Goal: Information Seeking & Learning: Check status

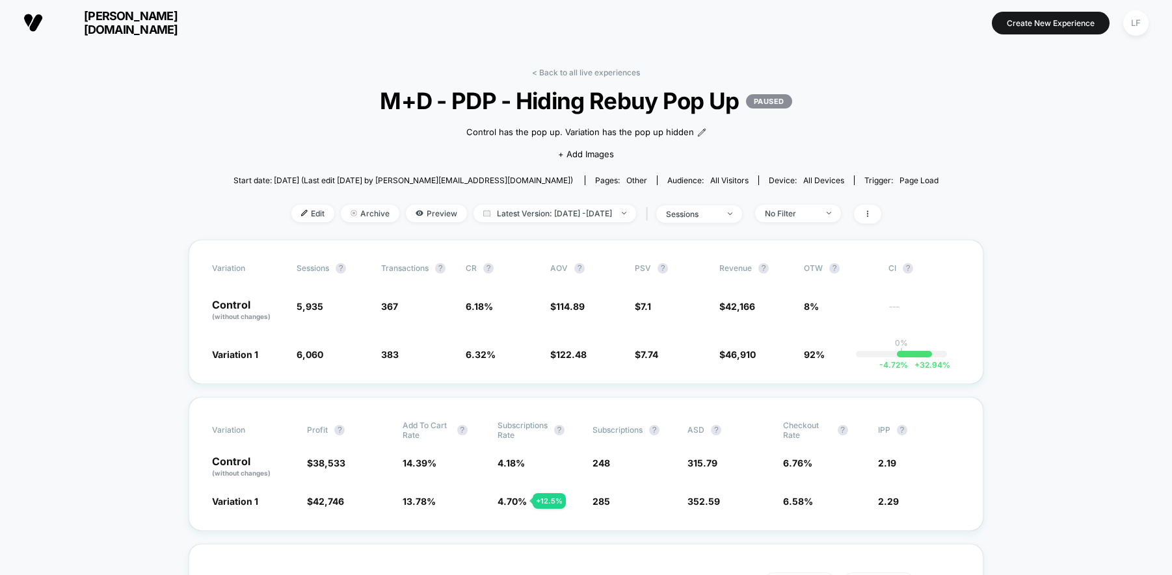
click at [573, 72] on link "< Back to all live experiences" at bounding box center [586, 73] width 108 height 10
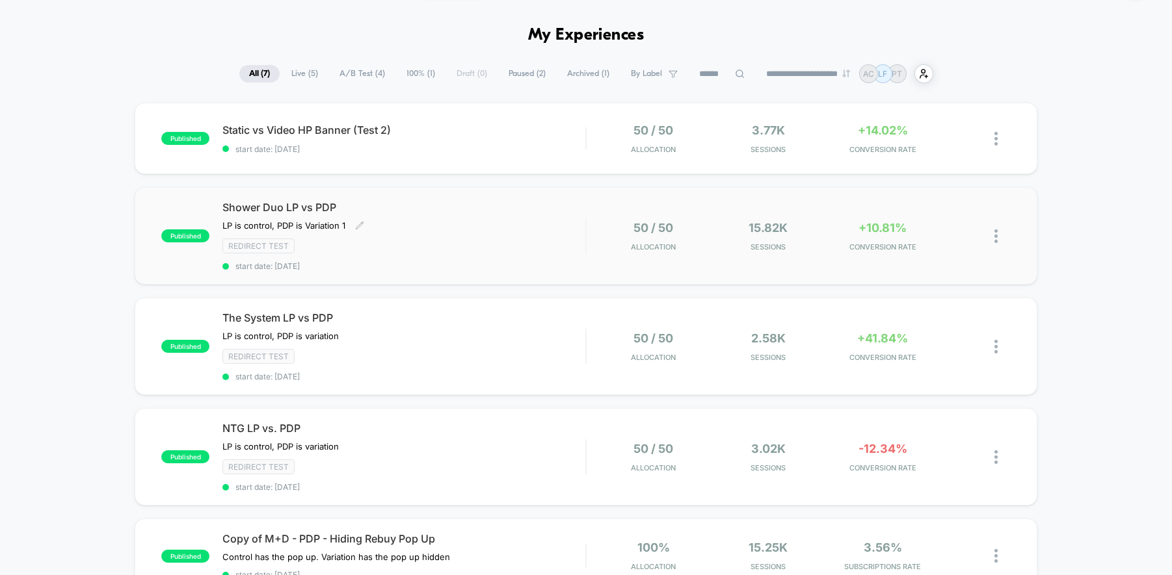
scroll to position [49, 0]
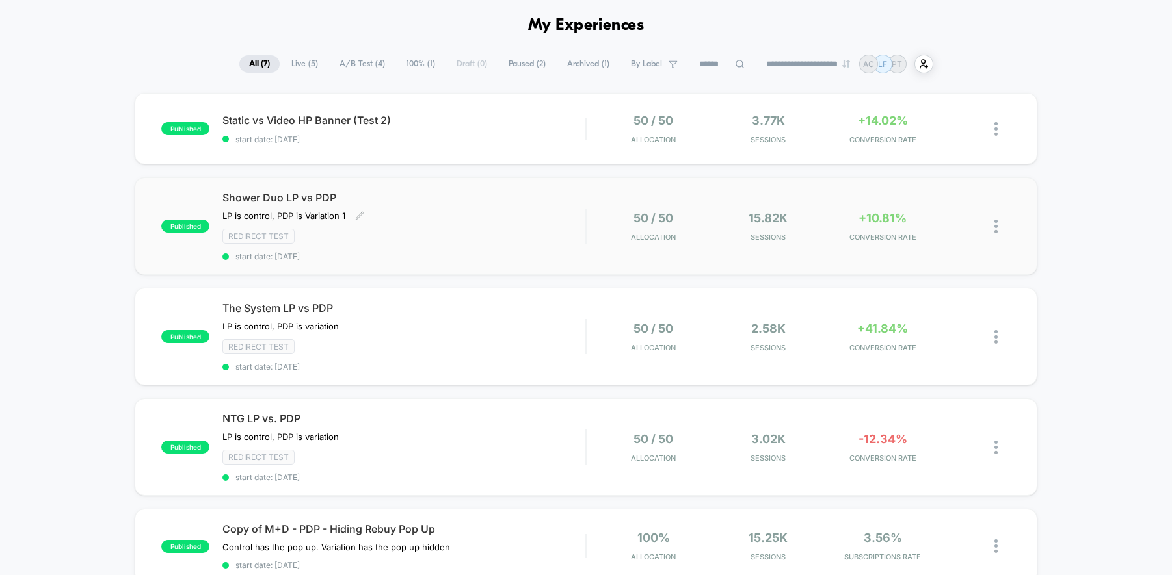
click at [538, 215] on div "Shower Duo LP vs PDP LP is control, PDP is Variation 1 Click to edit experience…" at bounding box center [403, 226] width 363 height 70
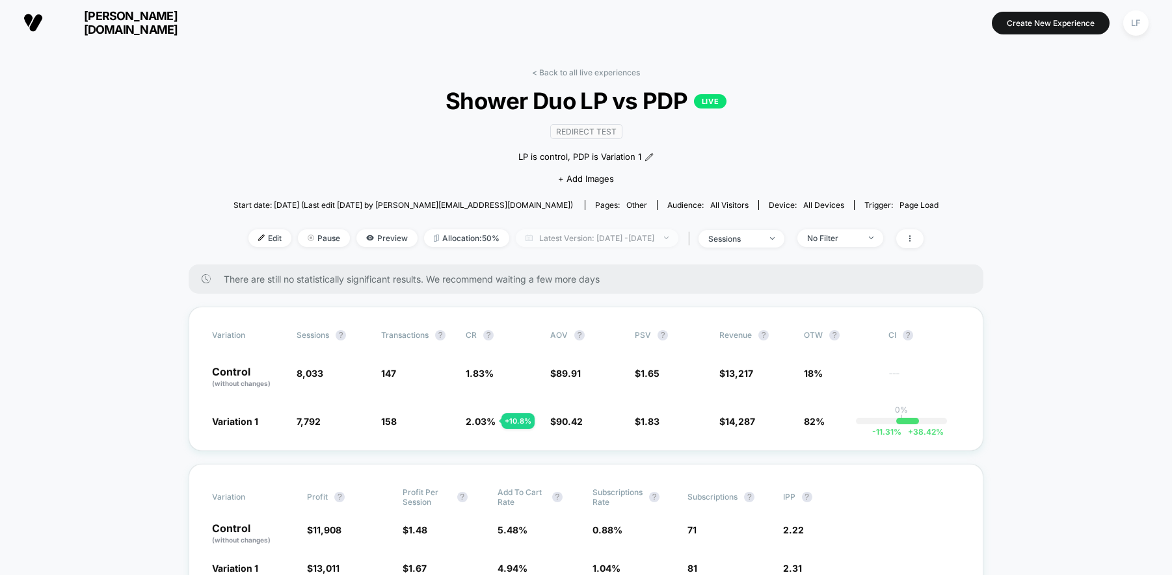
click at [663, 237] on span "Latest Version: [DATE] - [DATE]" at bounding box center [597, 239] width 163 height 18
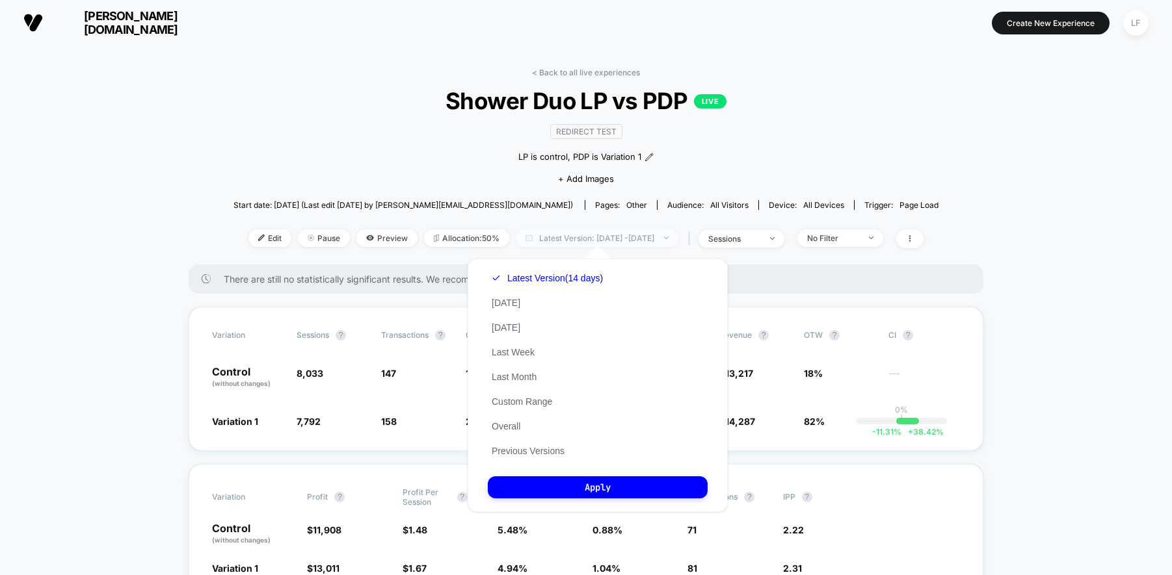
click at [663, 237] on span "Latest Version: [DATE] - [DATE]" at bounding box center [597, 239] width 163 height 18
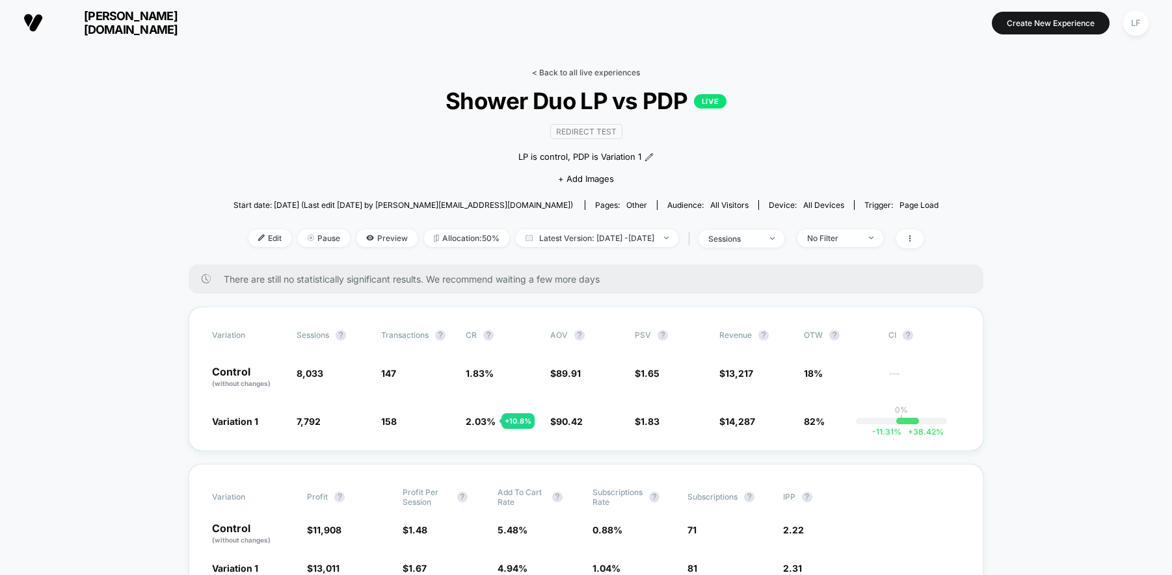
click at [580, 72] on link "< Back to all live experiences" at bounding box center [586, 73] width 108 height 10
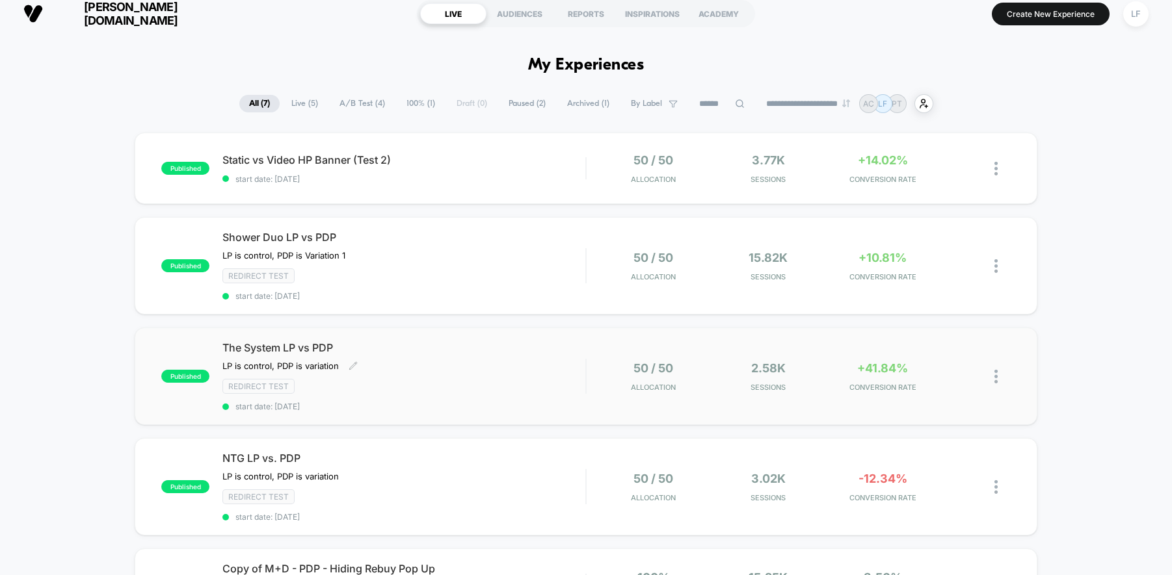
scroll to position [10, 0]
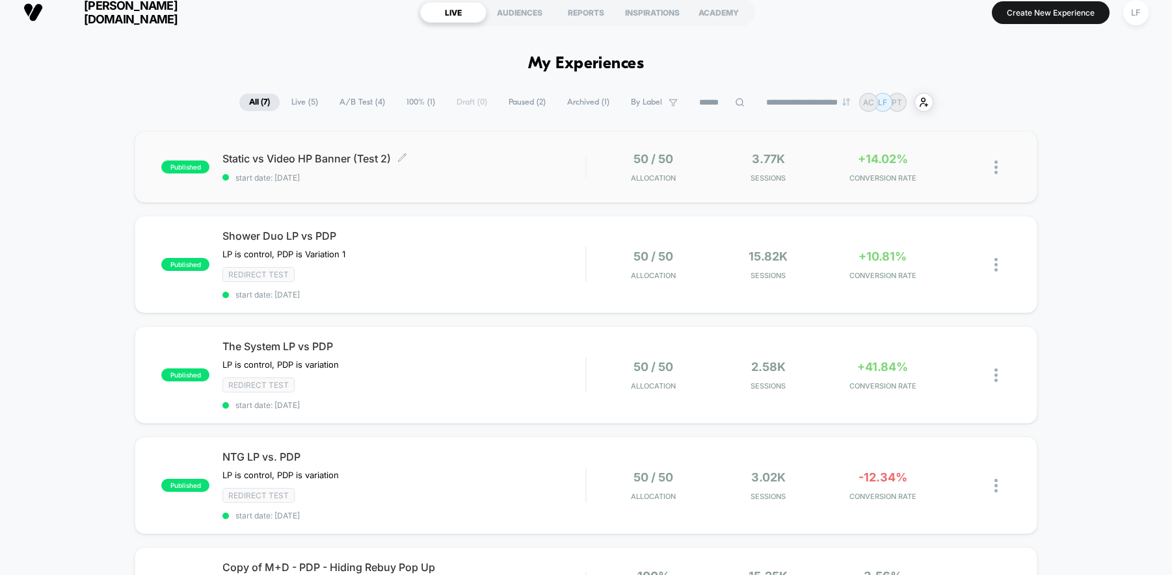
click at [489, 179] on span "start date: [DATE]" at bounding box center [403, 178] width 363 height 10
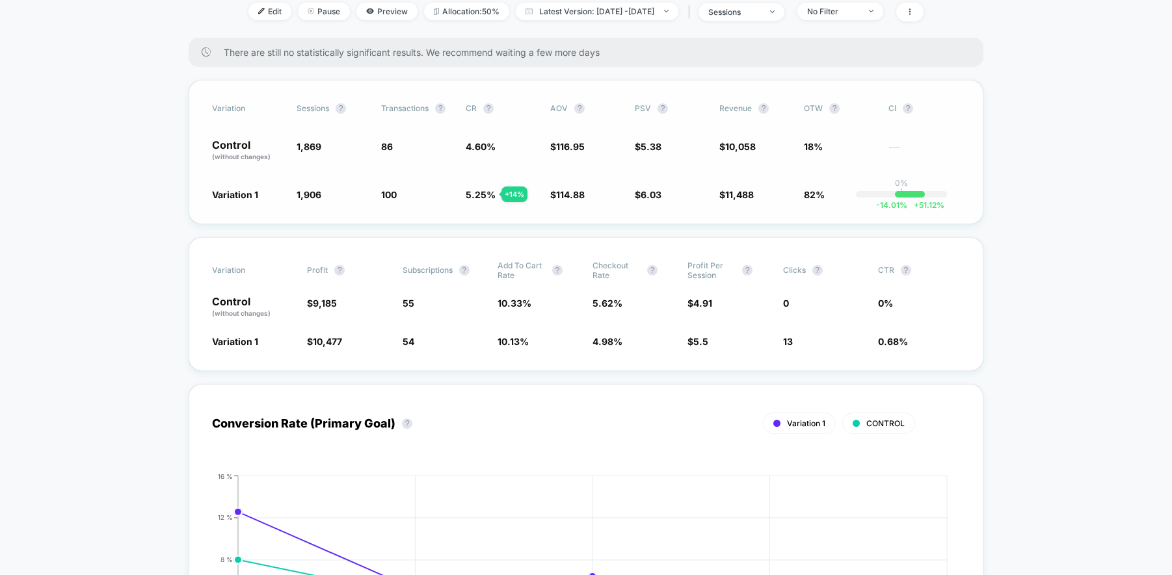
scroll to position [185, 0]
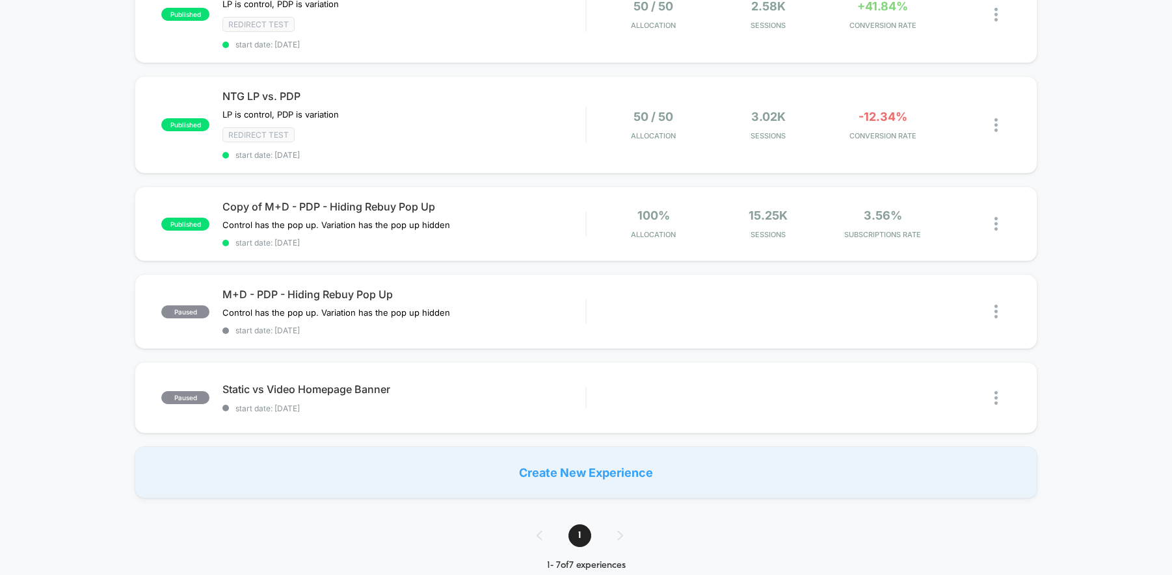
scroll to position [318, 0]
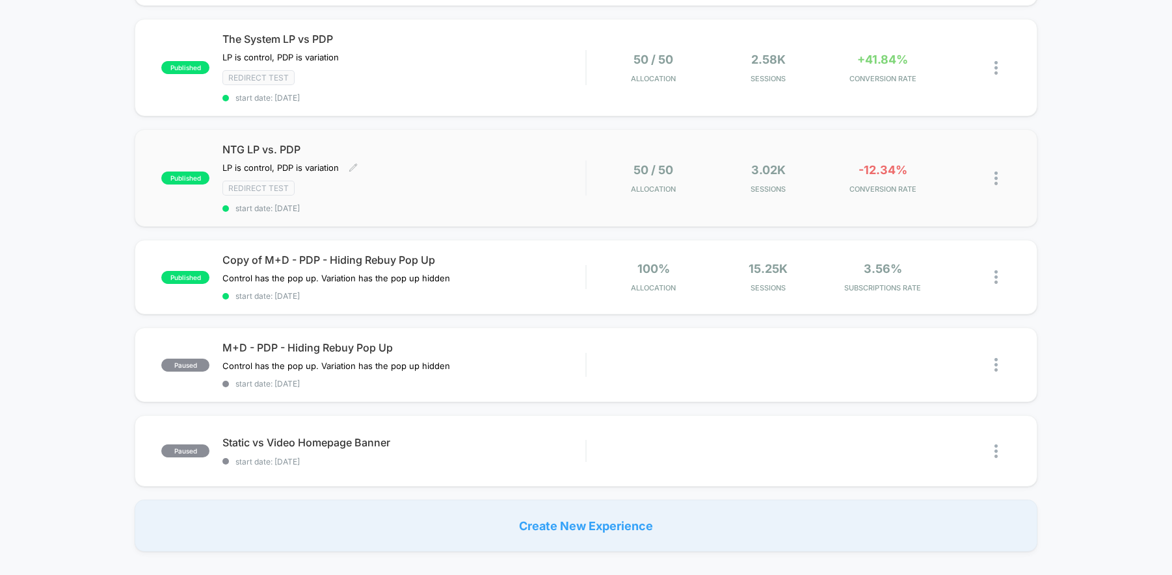
click at [528, 164] on div "NTG LP vs. PDP LP is control, PDP is variation Click to edit experience details…" at bounding box center [403, 178] width 363 height 70
